Goal: Task Accomplishment & Management: Complete application form

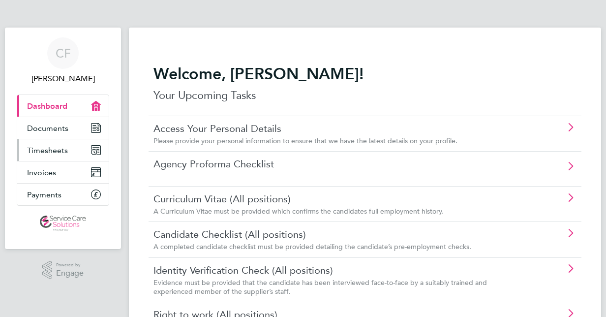
click at [51, 144] on link "Timesheets" at bounding box center [62, 150] width 91 height 22
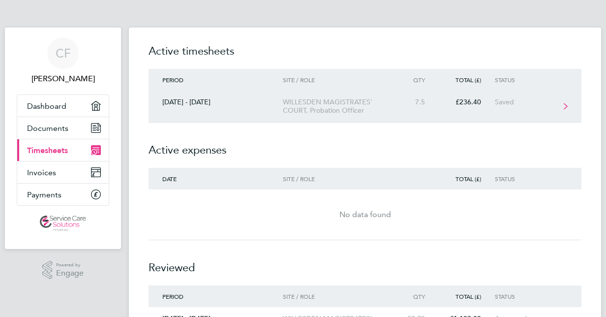
click at [365, 101] on div "WILLESDEN MAGISTRATES' COURT, Probation Officer" at bounding box center [339, 106] width 113 height 17
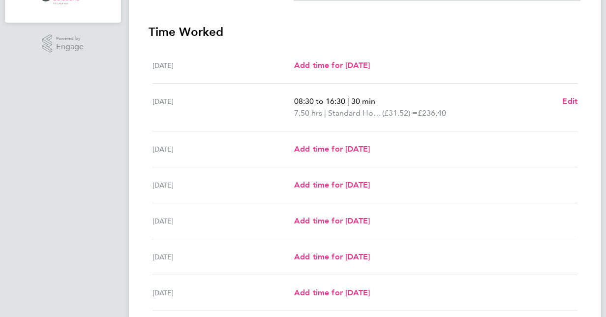
scroll to position [228, 0]
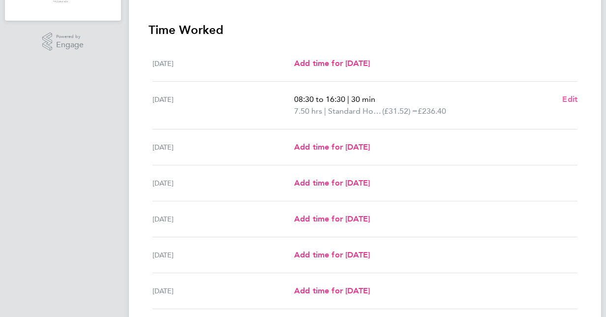
click at [573, 97] on span "Edit" at bounding box center [569, 98] width 15 height 9
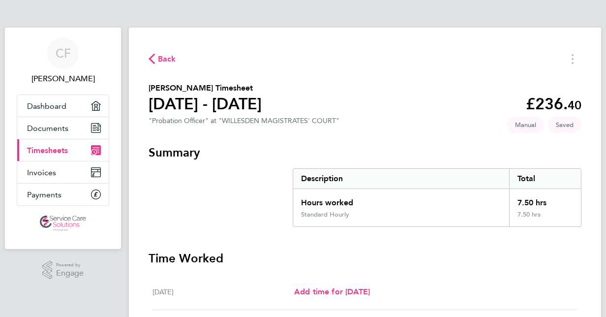
select select "30"
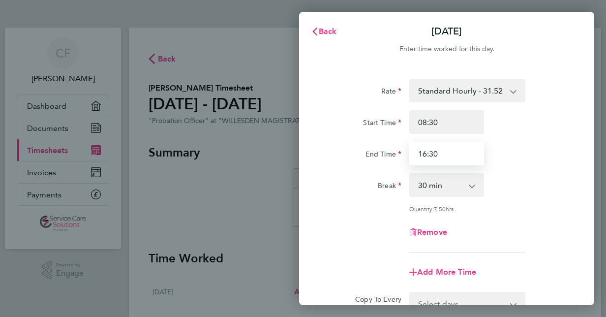
drag, startPoint x: 450, startPoint y: 157, endPoint x: 397, endPoint y: 153, distance: 53.2
click at [397, 153] on div "End Time 16:30" at bounding box center [446, 154] width 248 height 24
type input "17:00"
click at [366, 233] on div "Remove" at bounding box center [446, 232] width 248 height 24
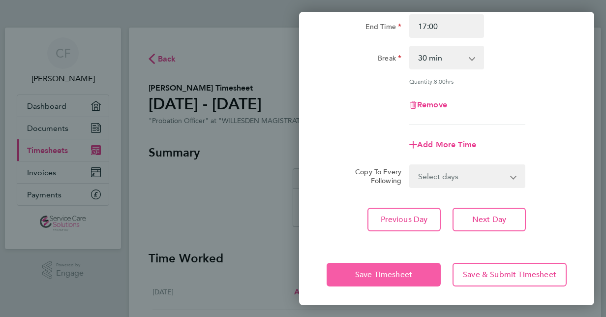
click at [394, 263] on button "Save Timesheet" at bounding box center [383, 274] width 114 height 24
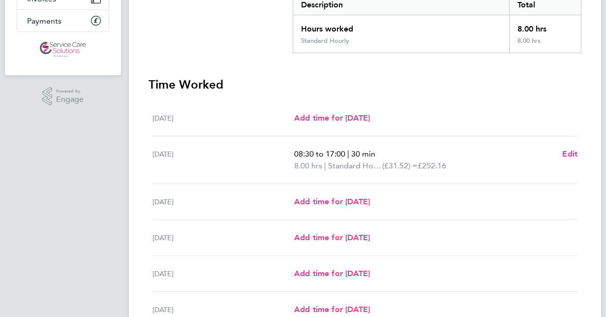
scroll to position [174, 0]
click at [352, 204] on span "Add time for [DATE]" at bounding box center [332, 200] width 76 height 9
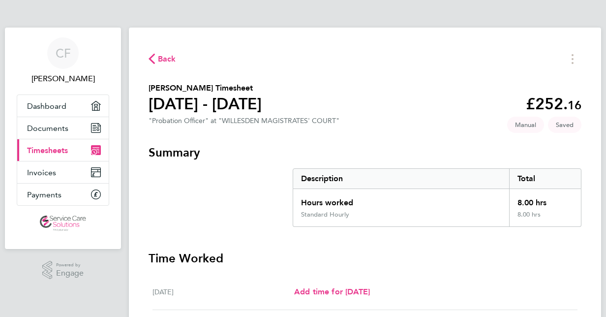
select select "30"
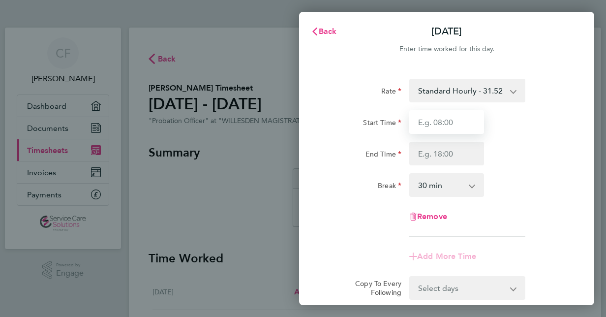
click at [459, 110] on input "Start Time" at bounding box center [446, 122] width 75 height 24
type input "08:45"
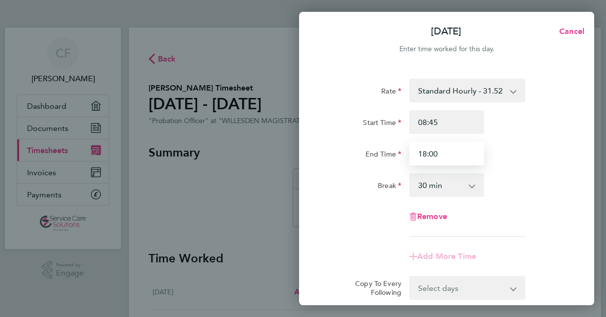
type input "18:00"
click at [451, 185] on select "0 min 15 min 30 min 45 min 60 min 75 min 90 min" at bounding box center [440, 185] width 61 height 22
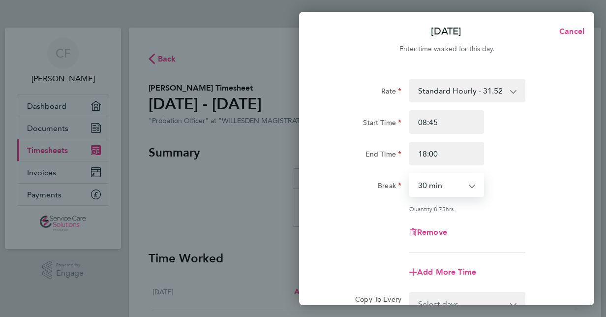
select select "45"
click at [410, 174] on select "0 min 15 min 30 min 45 min 60 min 75 min 90 min" at bounding box center [440, 185] width 61 height 22
click at [333, 245] on div "Rate Standard Hourly - 31.52 Start Time 08:45 End Time 18:00 Break 0 min 15 min…" at bounding box center [446, 166] width 240 height 174
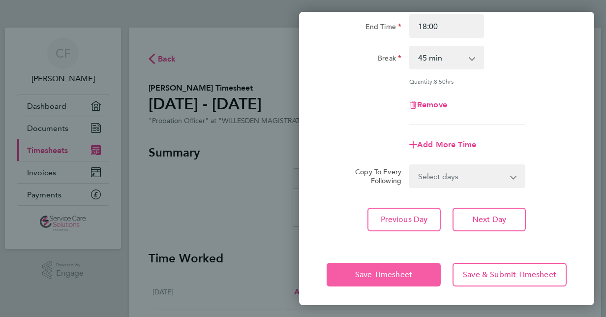
click at [384, 282] on button "Save Timesheet" at bounding box center [383, 274] width 114 height 24
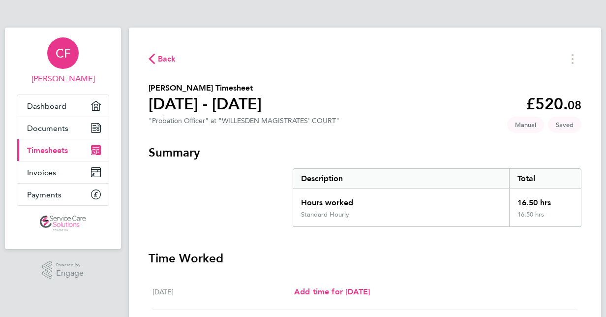
click at [74, 48] on div "CF" at bounding box center [62, 52] width 31 height 31
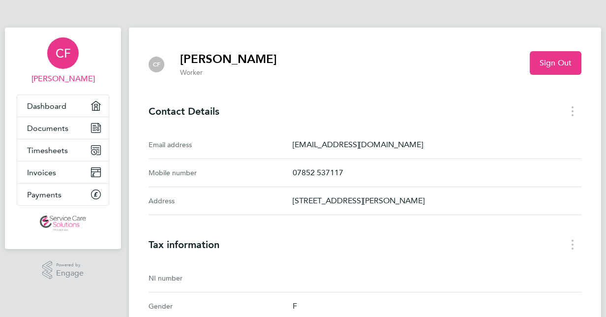
drag, startPoint x: 555, startPoint y: 58, endPoint x: 518, endPoint y: 25, distance: 50.1
click at [518, 25] on ng-component "CF [PERSON_NAME] Worker Sign Out Contact Details Email address [EMAIL_ADDRESS][…" at bounding box center [365, 303] width 472 height 607
click at [553, 58] on button "Sign Out" at bounding box center [555, 63] width 52 height 24
